Goal: Information Seeking & Learning: Learn about a topic

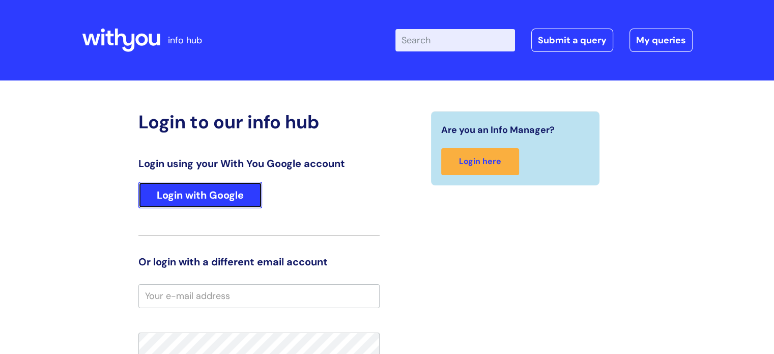
click at [228, 190] on link "Login with Google" at bounding box center [201, 195] width 124 height 26
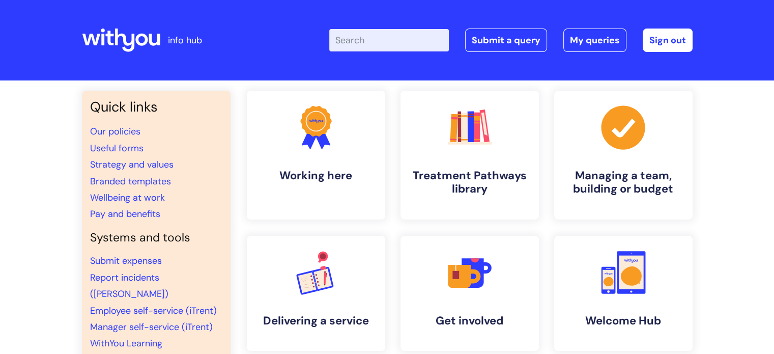
click at [393, 33] on input "Enter your search term here..." at bounding box center [389, 40] width 120 height 22
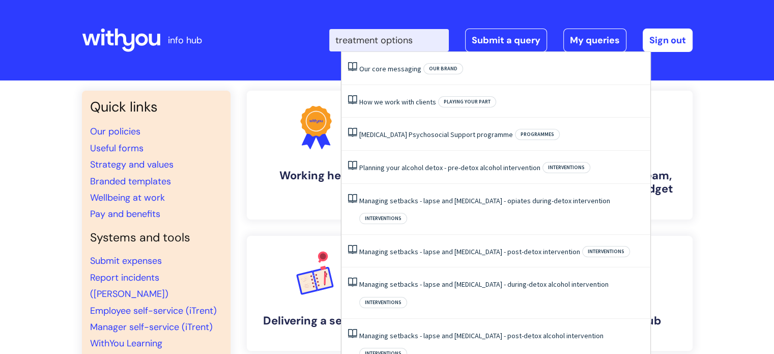
type input "treatment options"
click button "Search" at bounding box center [0, 0] width 0 height 0
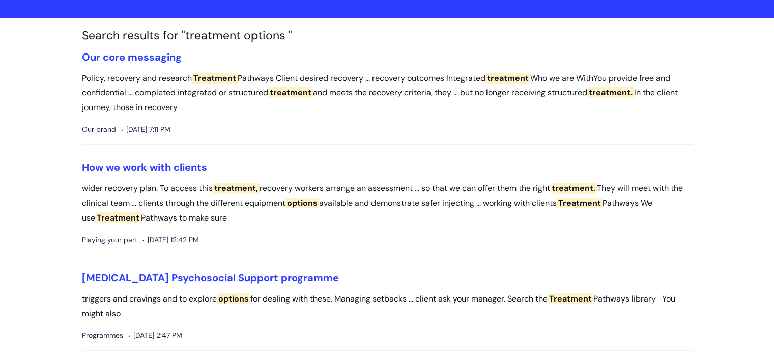
scroll to position [52, 0]
